Goal: Transaction & Acquisition: Obtain resource

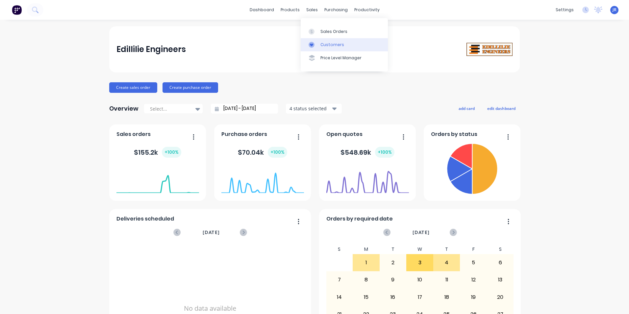
click at [328, 42] on div "Customers" at bounding box center [333, 45] width 24 height 6
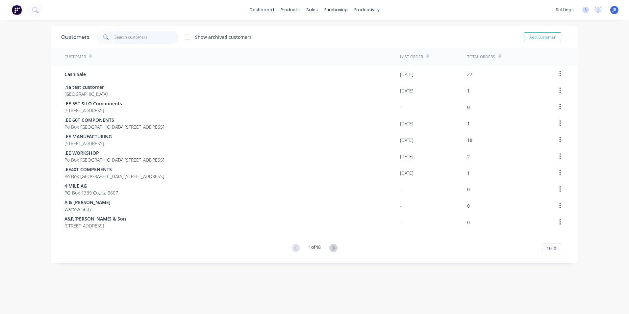
click at [139, 39] on input "text" at bounding box center [147, 37] width 64 height 13
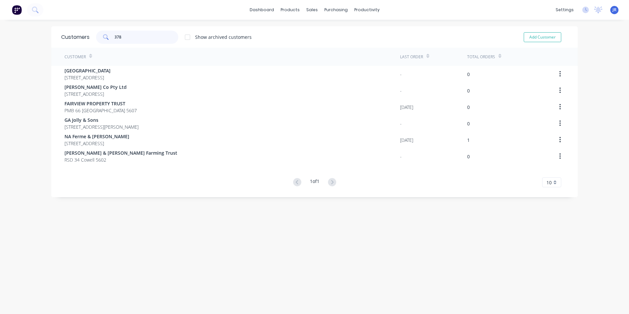
type input "378"
click at [315, 12] on div "sales" at bounding box center [312, 10] width 18 height 10
click at [329, 31] on div "Sales Orders" at bounding box center [334, 32] width 27 height 6
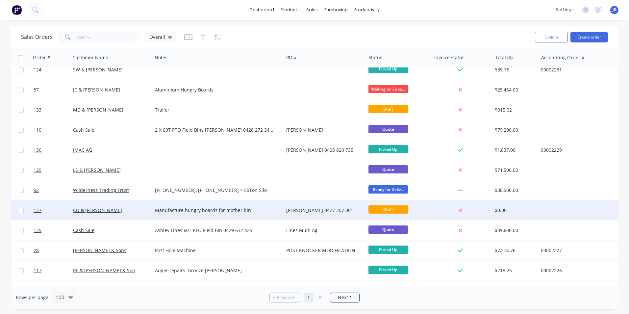
scroll to position [329, 0]
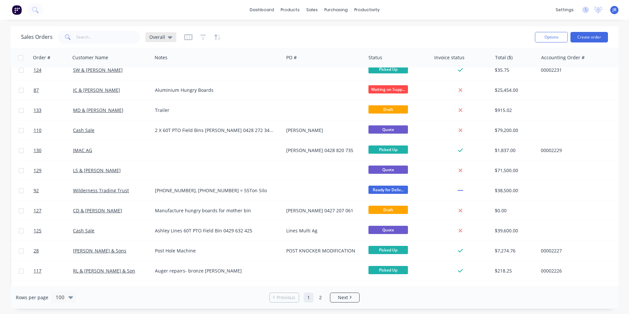
click at [170, 37] on icon at bounding box center [170, 37] width 5 height 3
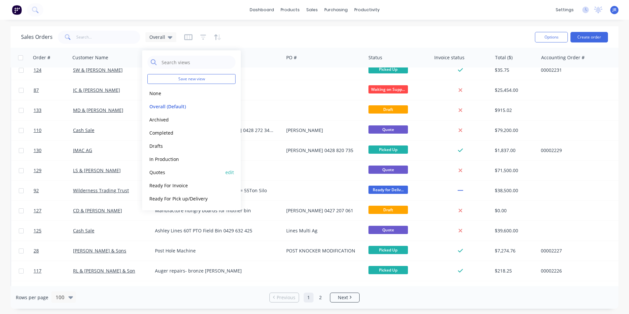
click at [196, 174] on button "Quotes" at bounding box center [184, 173] width 75 height 8
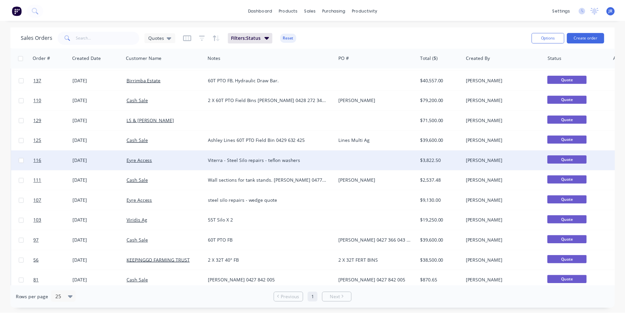
scroll to position [99, 0]
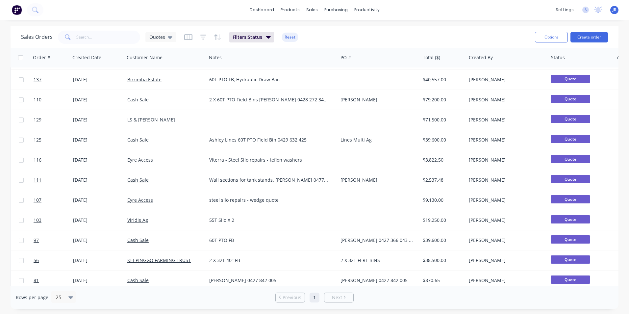
click at [142, 14] on div "dashboard products sales purchasing productivity dashboard products Product Cat…" at bounding box center [314, 10] width 629 height 20
click at [592, 35] on button "Create order" at bounding box center [590, 37] width 38 height 11
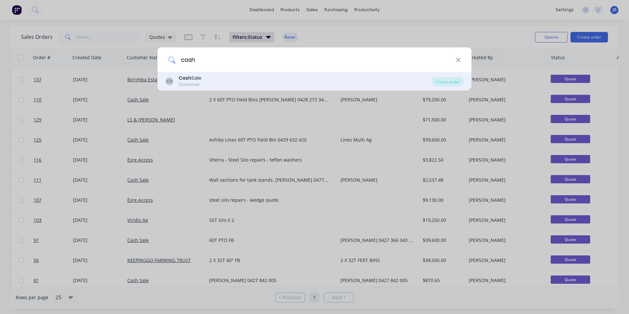
type input "cash"
click at [223, 85] on div "CS Cash Sale Customer" at bounding box center [299, 81] width 266 height 13
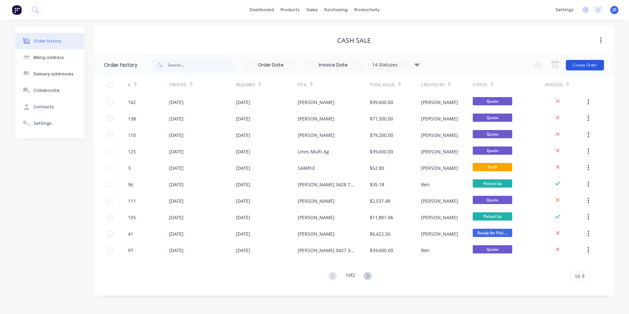
click at [576, 67] on button "Create Order" at bounding box center [585, 65] width 38 height 11
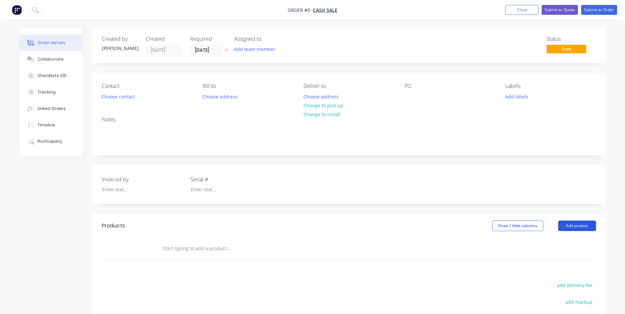
click at [584, 224] on button "Add product" at bounding box center [577, 226] width 38 height 11
click at [553, 246] on div "Product catalogue" at bounding box center [564, 243] width 51 height 10
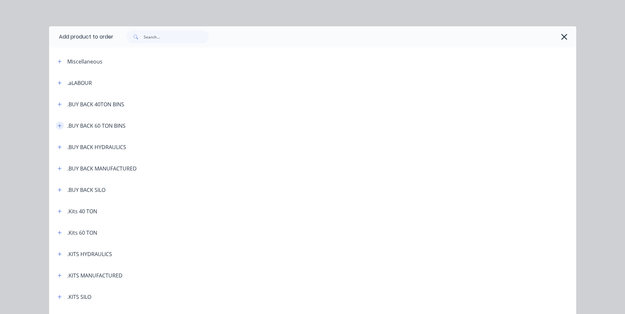
click at [58, 126] on icon "button" at bounding box center [60, 125] width 4 height 5
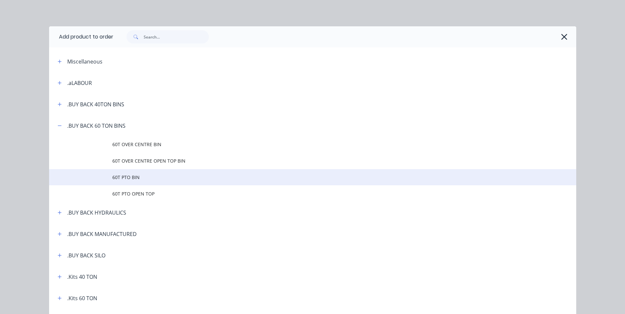
click at [134, 179] on span "60T PTO BIN" at bounding box center [297, 177] width 371 height 7
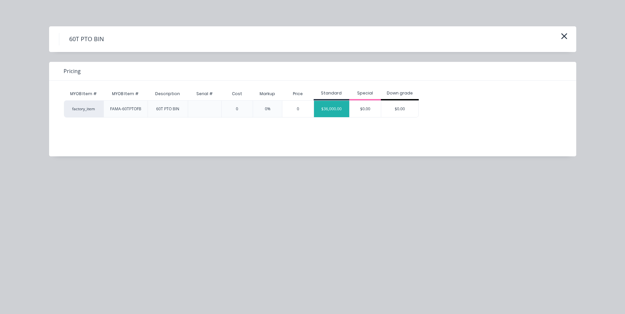
click at [332, 108] on div "$36,000.00" at bounding box center [332, 109] width 36 height 16
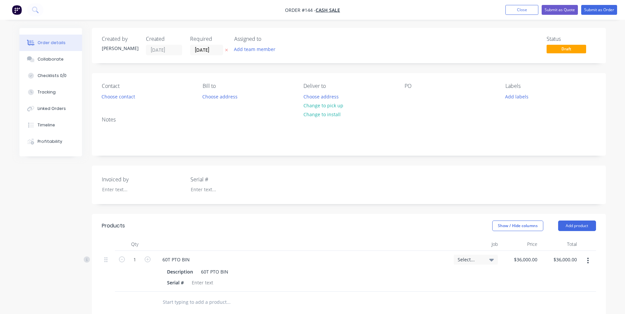
click at [402, 94] on div "Contact Choose contact [PERSON_NAME] to Choose address Deliver to Choose addres…" at bounding box center [349, 92] width 514 height 38
drag, startPoint x: 413, startPoint y: 91, endPoint x: 410, endPoint y: 94, distance: 3.7
click at [412, 93] on div "PO" at bounding box center [449, 92] width 90 height 18
click at [408, 95] on div at bounding box center [409, 97] width 11 height 10
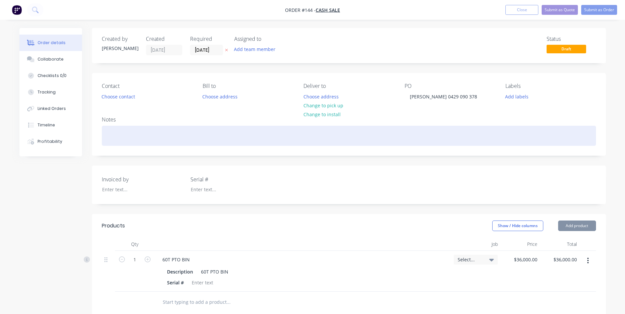
click at [208, 130] on div at bounding box center [349, 136] width 494 height 20
click at [139, 138] on div "60T PTO FB" at bounding box center [349, 136] width 494 height 20
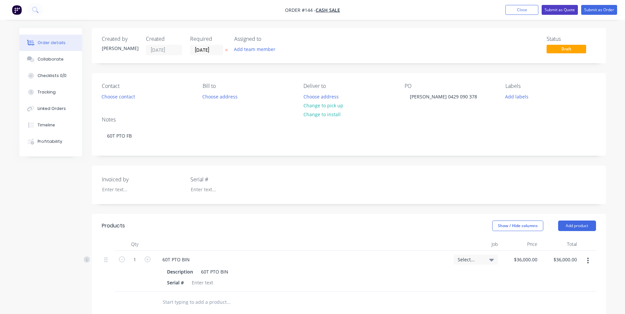
click at [557, 10] on button "Submit as Quote" at bounding box center [559, 10] width 36 height 10
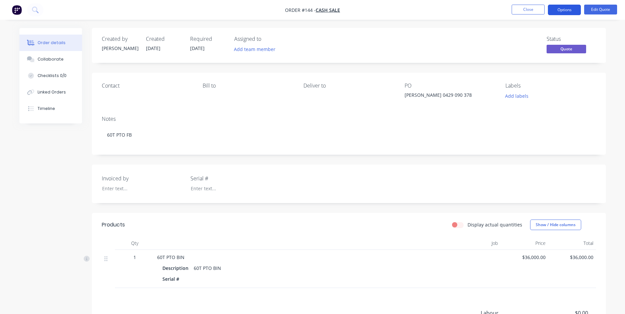
click at [567, 12] on button "Options" at bounding box center [564, 10] width 33 height 11
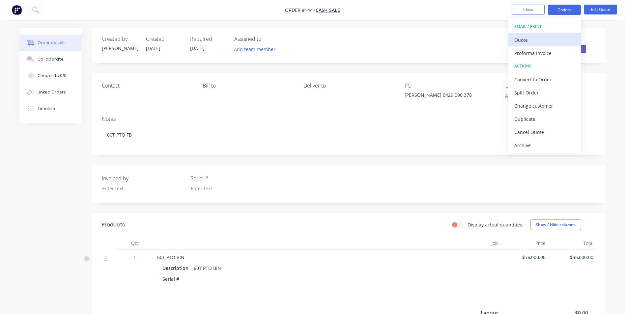
click at [529, 39] on div "Quote" at bounding box center [544, 40] width 61 height 10
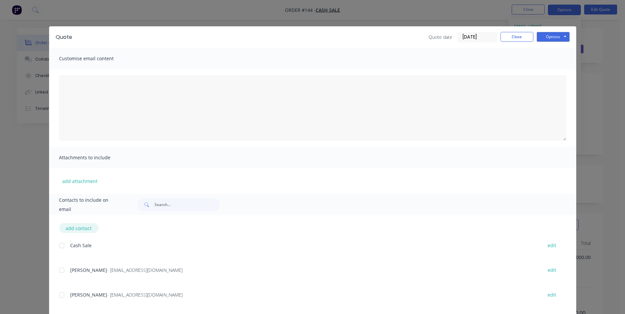
click at [66, 227] on button "add contact" at bounding box center [79, 228] width 40 height 10
select select "AU"
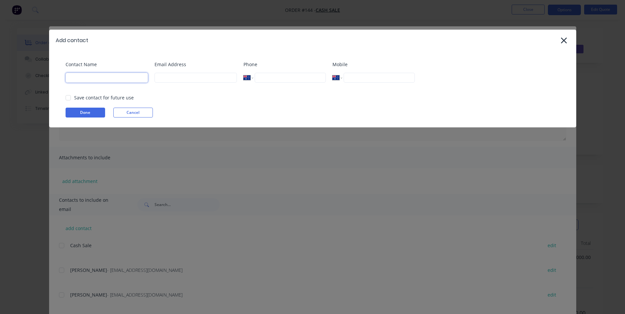
click at [101, 78] on input at bounding box center [107, 78] width 82 height 10
type input "[PERSON_NAME]"
click at [165, 76] on input at bounding box center [195, 78] width 82 height 10
type input "[EMAIL_ADDRESS][DOMAIN_NAME]"
click at [378, 80] on input "tel" at bounding box center [378, 78] width 71 height 10
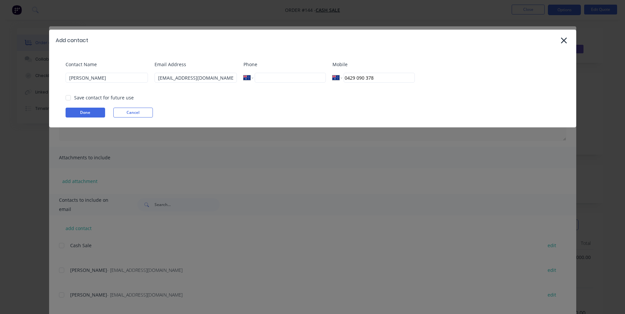
click at [67, 99] on div at bounding box center [68, 97] width 13 height 13
type input "0429 090 378"
click at [76, 110] on button "Done" at bounding box center [86, 113] width 40 height 10
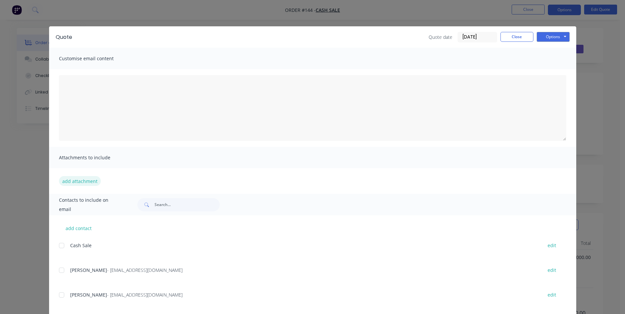
click at [85, 180] on button "add attachment" at bounding box center [80, 181] width 42 height 10
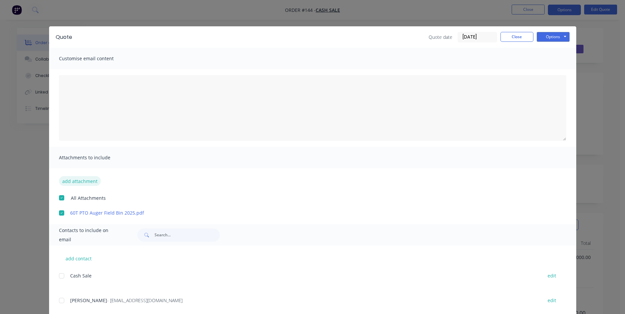
click at [77, 179] on button "add attachment" at bounding box center [80, 181] width 42 height 10
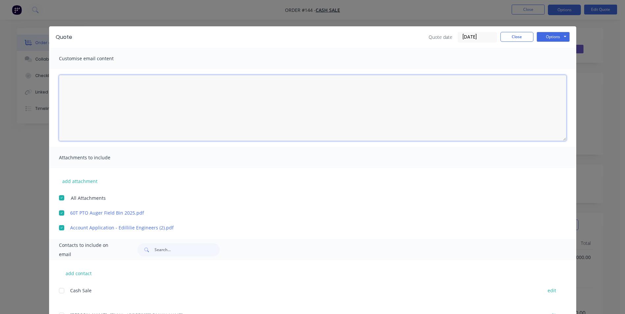
click at [126, 86] on textarea at bounding box center [312, 108] width 507 height 66
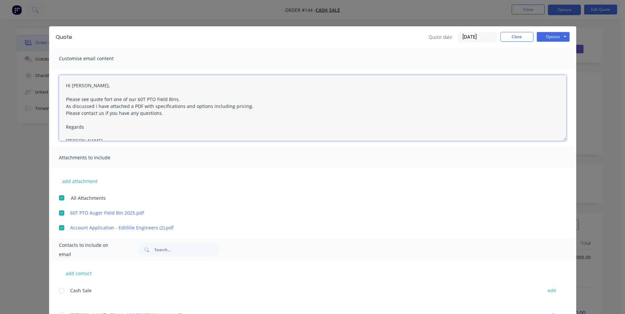
click at [62, 111] on textarea "Hi [PERSON_NAME], Please see quote fort one of our 60T PTO Field Bins. As discu…" at bounding box center [312, 108] width 507 height 66
type textarea "Hi [PERSON_NAME], Please see quote fort one of our 60T PTO Field Bins. As discu…"
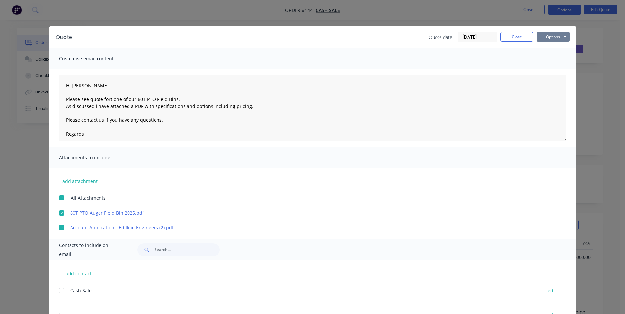
click at [548, 32] on button "Options" at bounding box center [552, 37] width 33 height 10
click at [553, 71] on button "Email" at bounding box center [557, 70] width 42 height 11
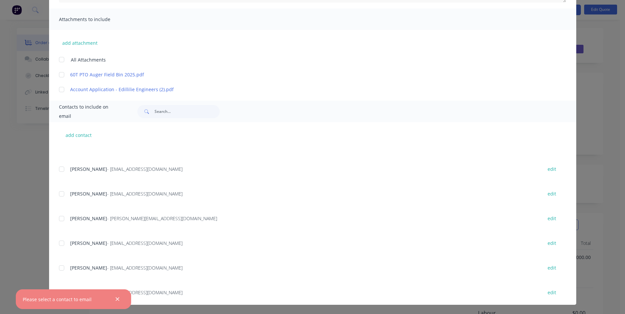
scroll to position [329, 0]
click at [56, 62] on div at bounding box center [61, 59] width 13 height 13
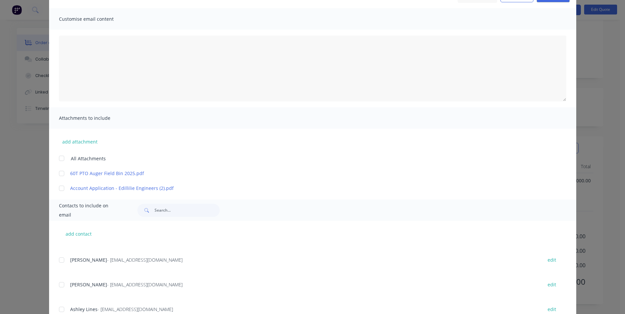
scroll to position [138, 0]
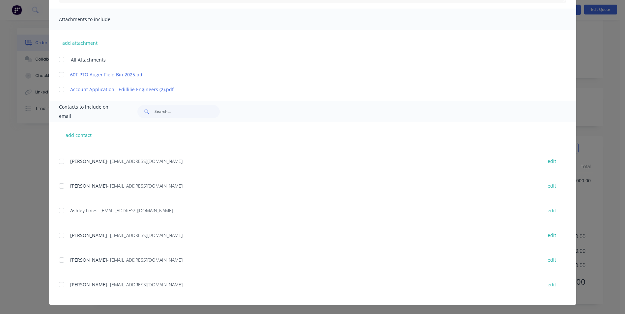
click at [60, 284] on div at bounding box center [61, 284] width 13 height 13
click at [59, 58] on div at bounding box center [61, 59] width 13 height 13
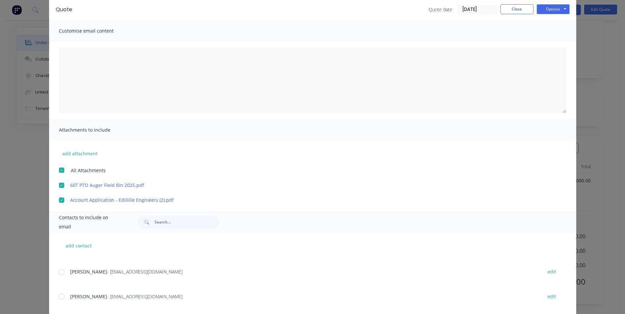
scroll to position [0, 0]
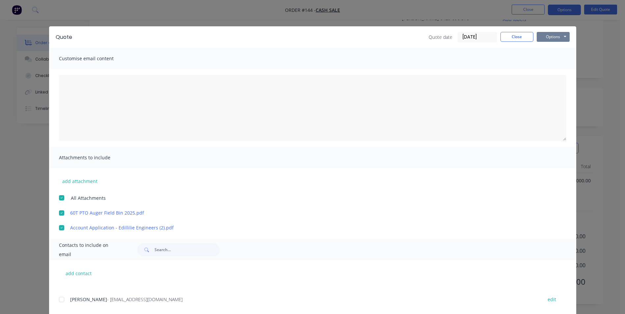
click at [543, 35] on button "Options" at bounding box center [552, 37] width 33 height 10
click at [553, 71] on button "Email" at bounding box center [557, 70] width 42 height 11
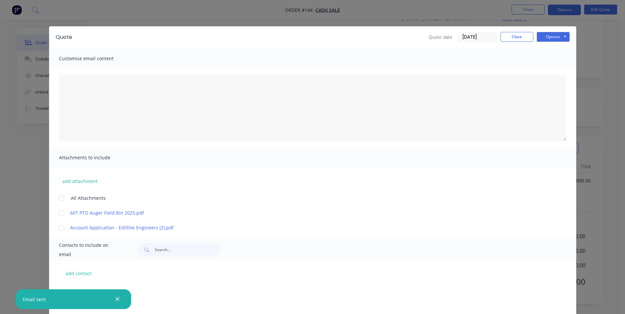
scroll to position [436, 0]
click at [508, 37] on button "Close" at bounding box center [516, 37] width 33 height 10
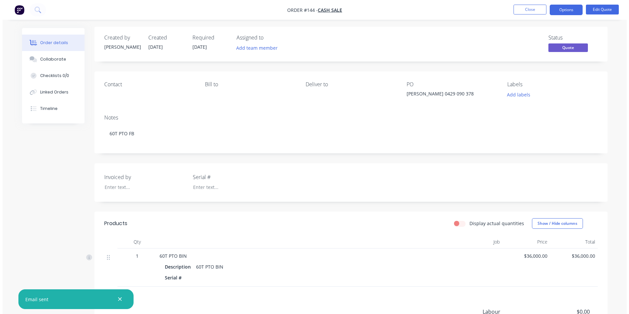
scroll to position [0, 0]
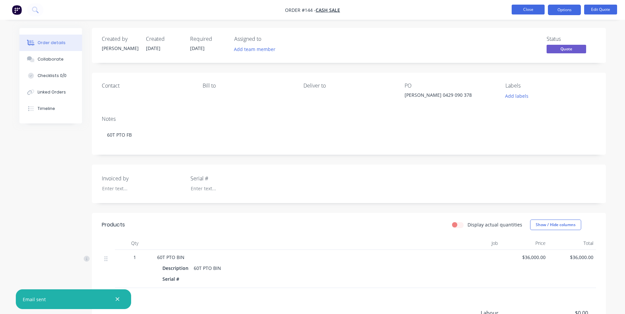
click at [534, 9] on button "Close" at bounding box center [527, 10] width 33 height 10
